Goal: Task Accomplishment & Management: Use online tool/utility

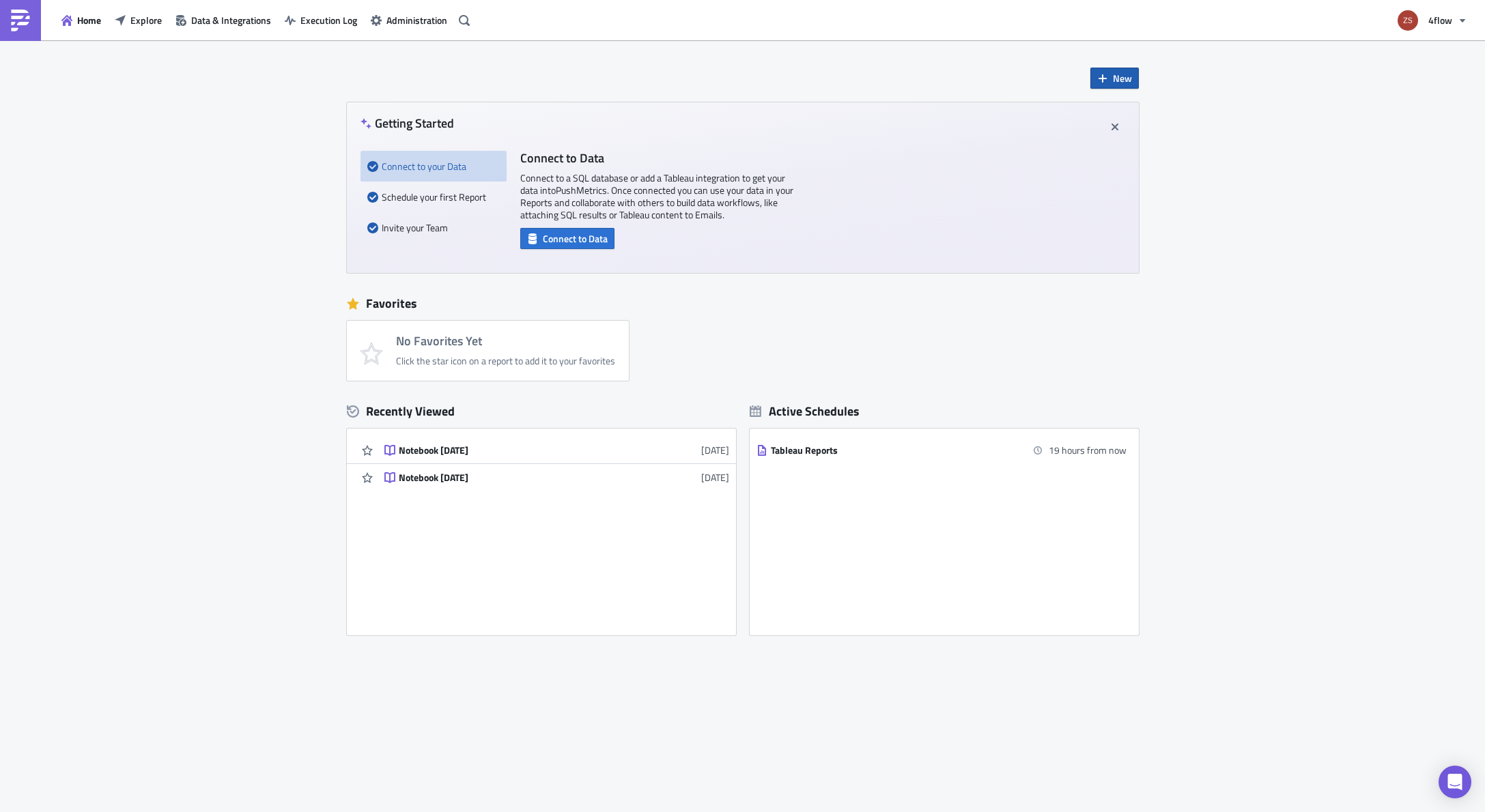
click at [1113, 82] on span "New" at bounding box center [1122, 78] width 19 height 14
click at [1135, 134] on div "Notebook" at bounding box center [1160, 132] width 91 height 13
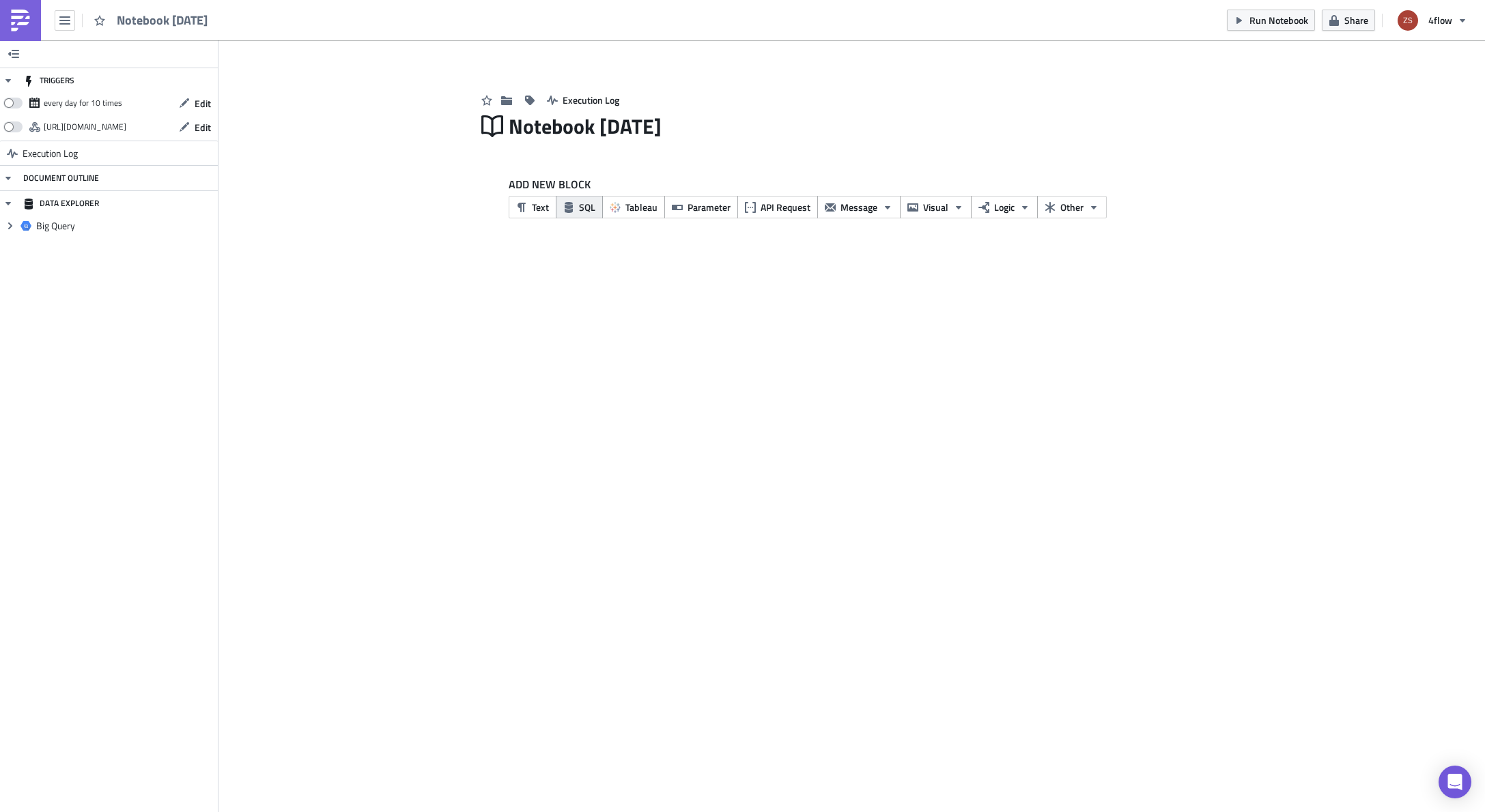
click at [580, 216] on button "SQL" at bounding box center [579, 207] width 47 height 23
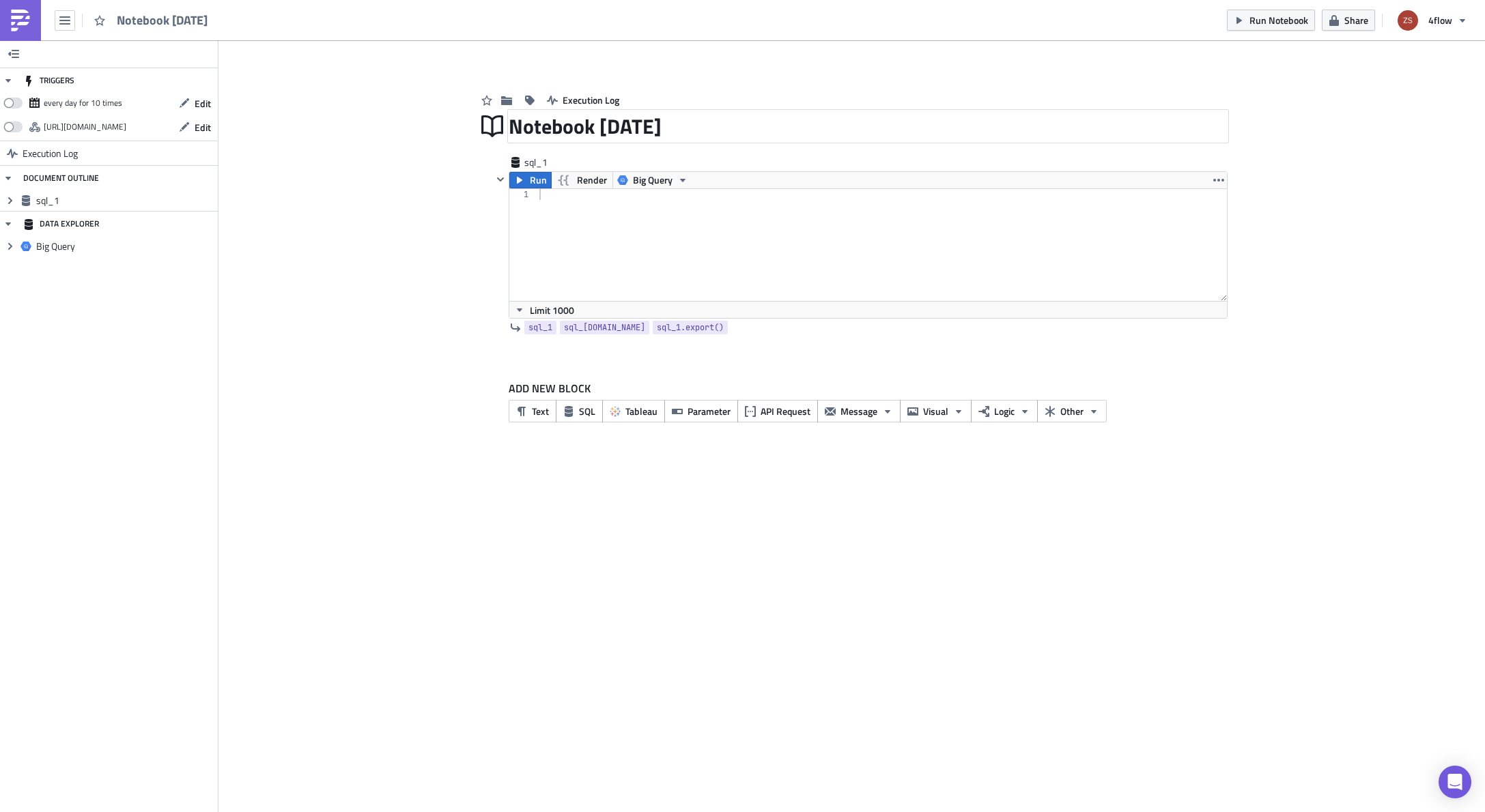
click at [653, 132] on div "Notebook 2025-09-18" at bounding box center [867, 126] width 719 height 31
type input "check report destination"
click at [637, 232] on div at bounding box center [881, 256] width 690 height 134
click at [639, 181] on span "Big Query" at bounding box center [652, 180] width 40 height 16
click at [1448, 20] on span "4flow" at bounding box center [1440, 20] width 24 height 14
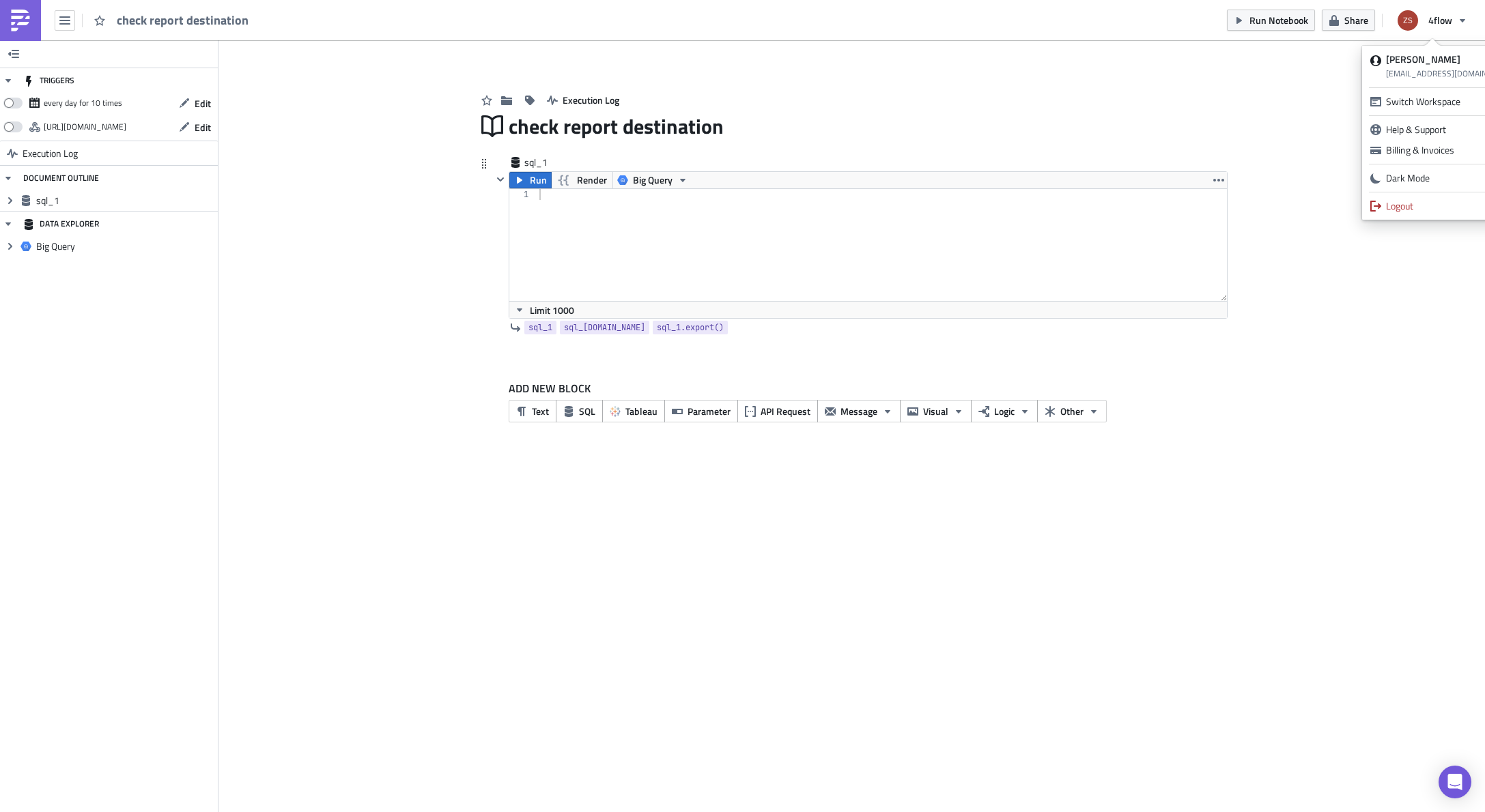
click at [852, 222] on div at bounding box center [881, 256] width 690 height 134
click at [19, 26] on img at bounding box center [20, 20] width 22 height 22
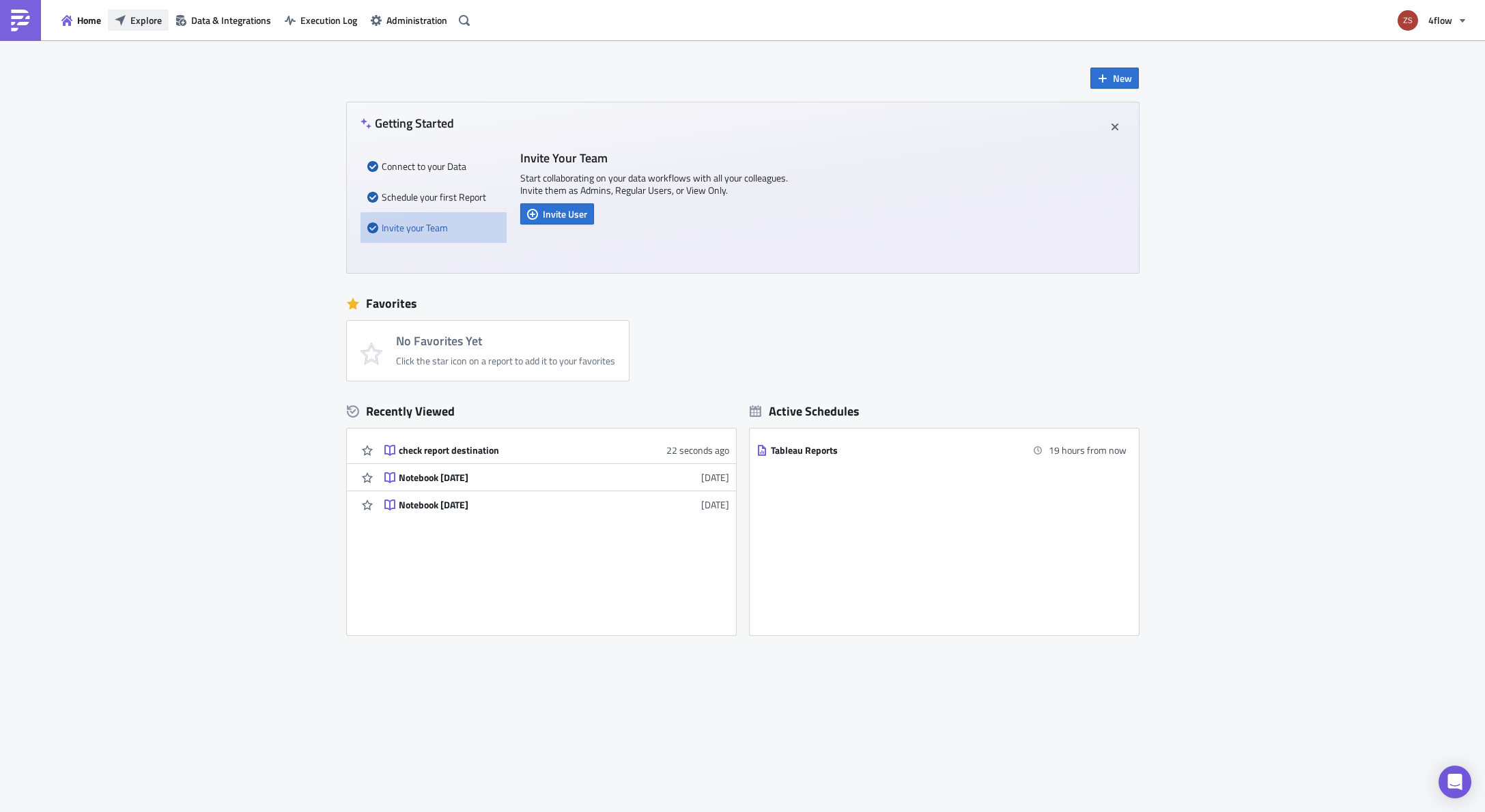
click at [145, 15] on span "Explore" at bounding box center [146, 20] width 31 height 14
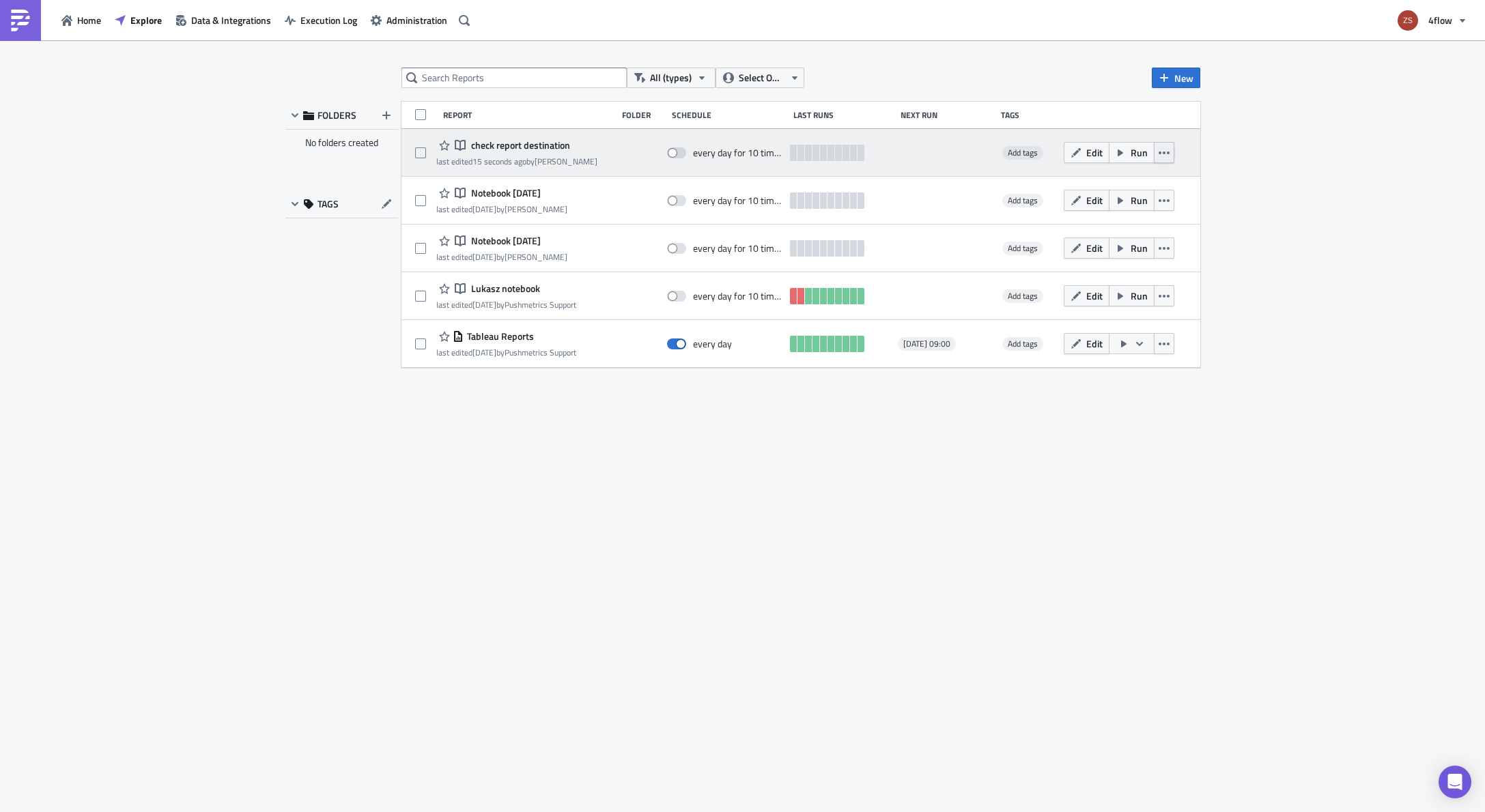
click at [1164, 154] on icon "button" at bounding box center [1164, 153] width 11 height 11
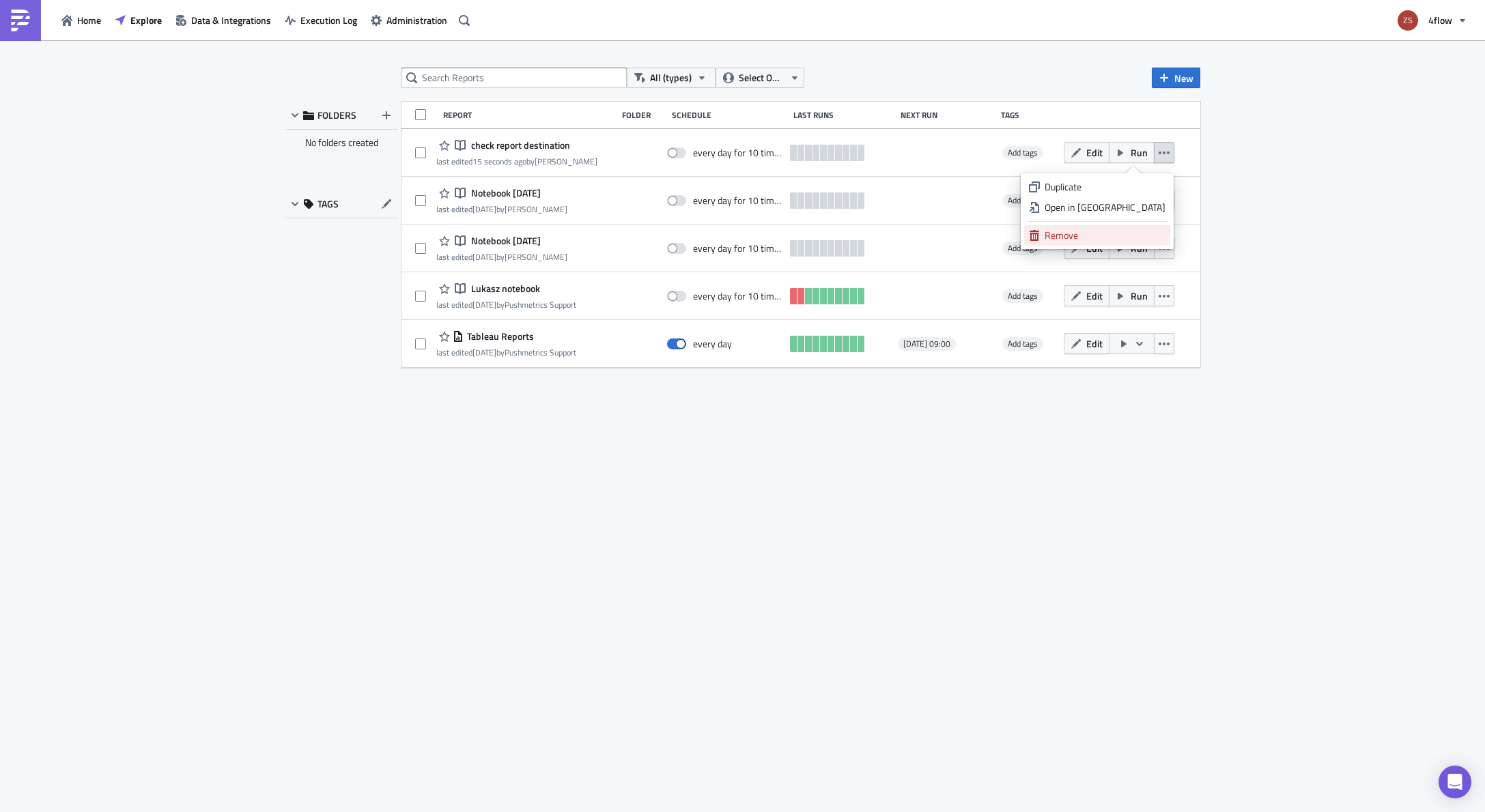
click at [1120, 235] on div "Remove" at bounding box center [1105, 234] width 121 height 13
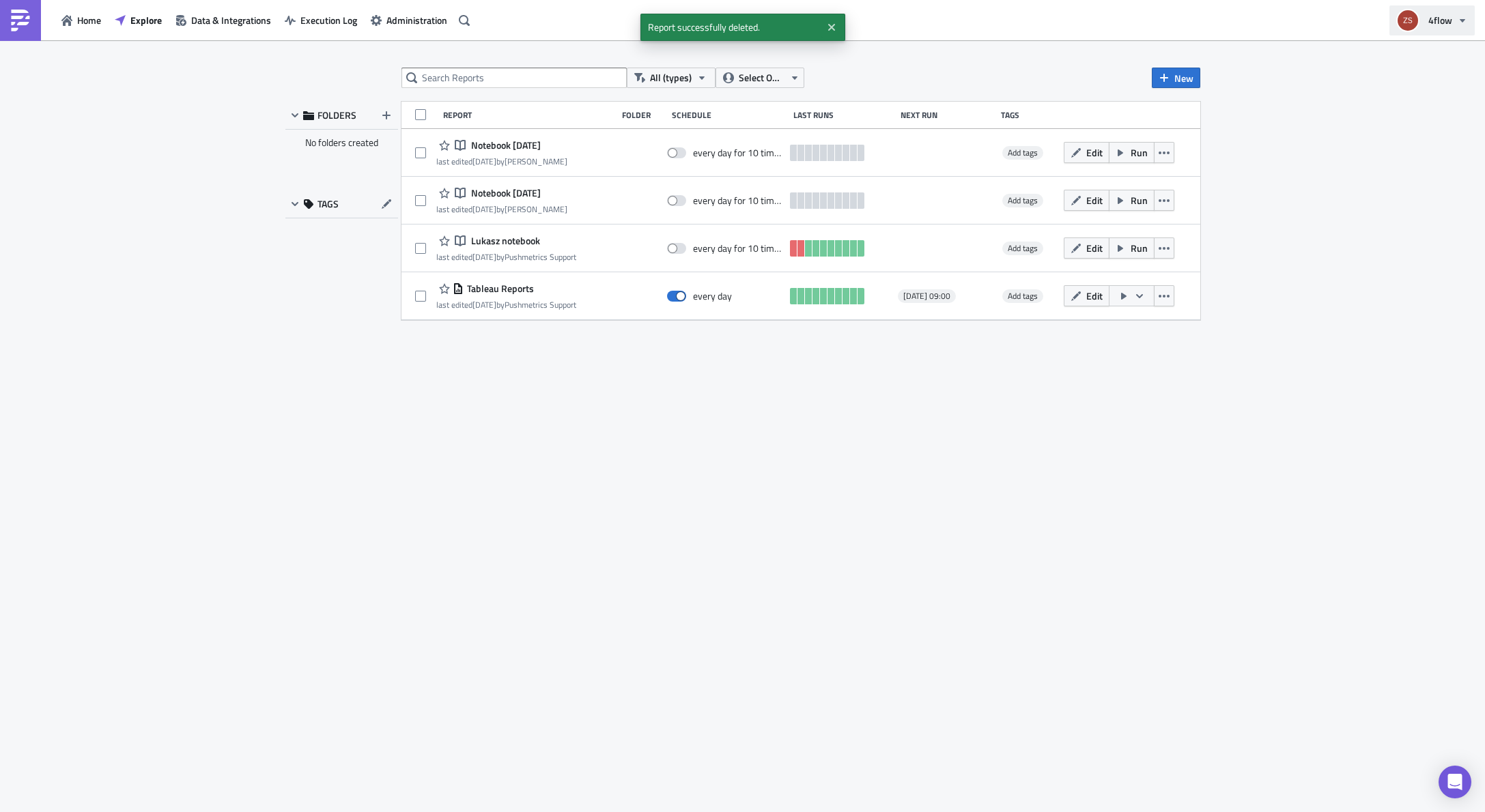
click at [1447, 22] on span "4flow" at bounding box center [1440, 20] width 24 height 14
click at [1395, 204] on div "Logout" at bounding box center [1451, 206] width 131 height 13
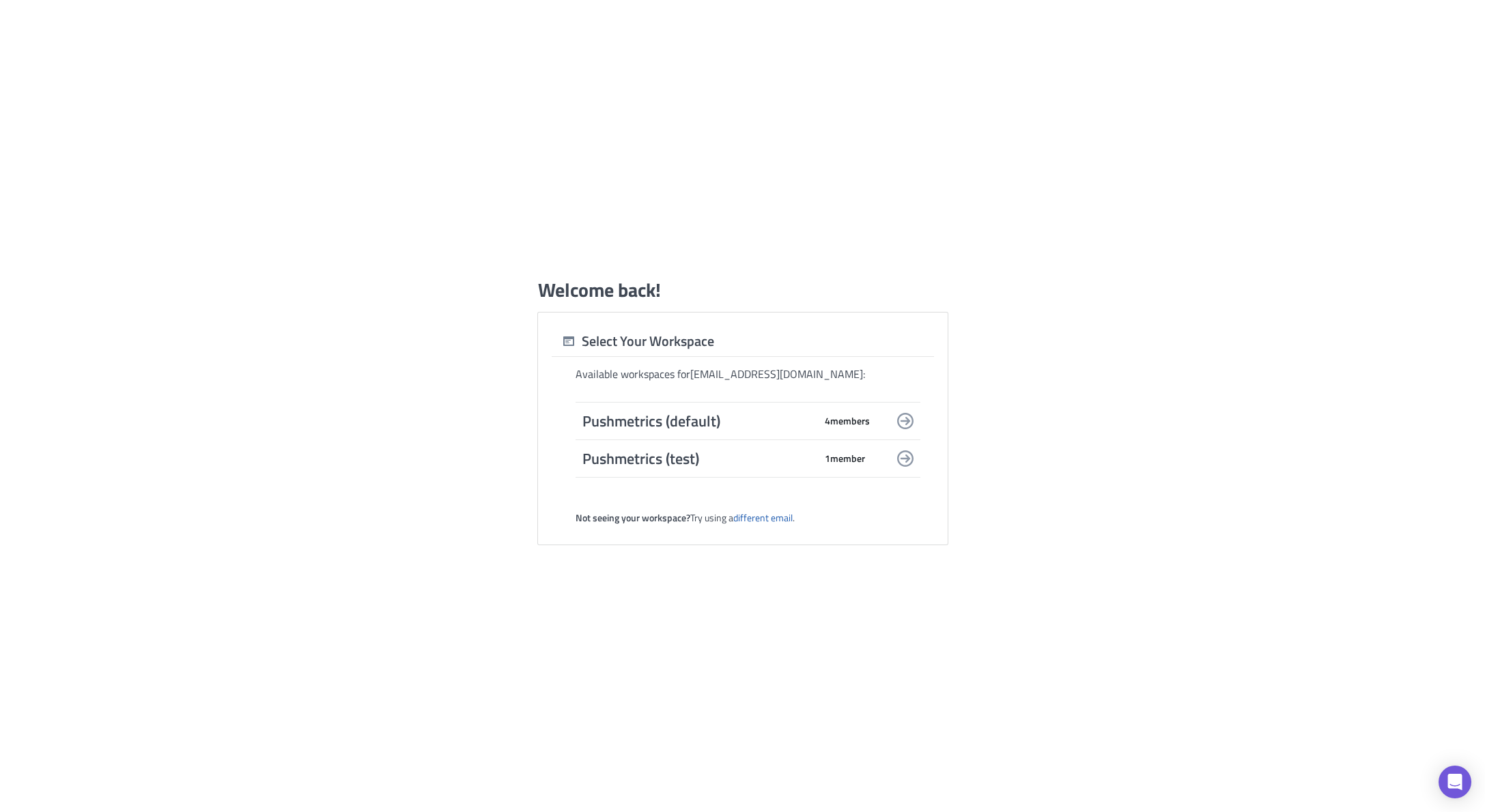
click at [662, 416] on span "Pushmetrics (default)" at bounding box center [698, 420] width 232 height 19
